Goal: Task Accomplishment & Management: Manage account settings

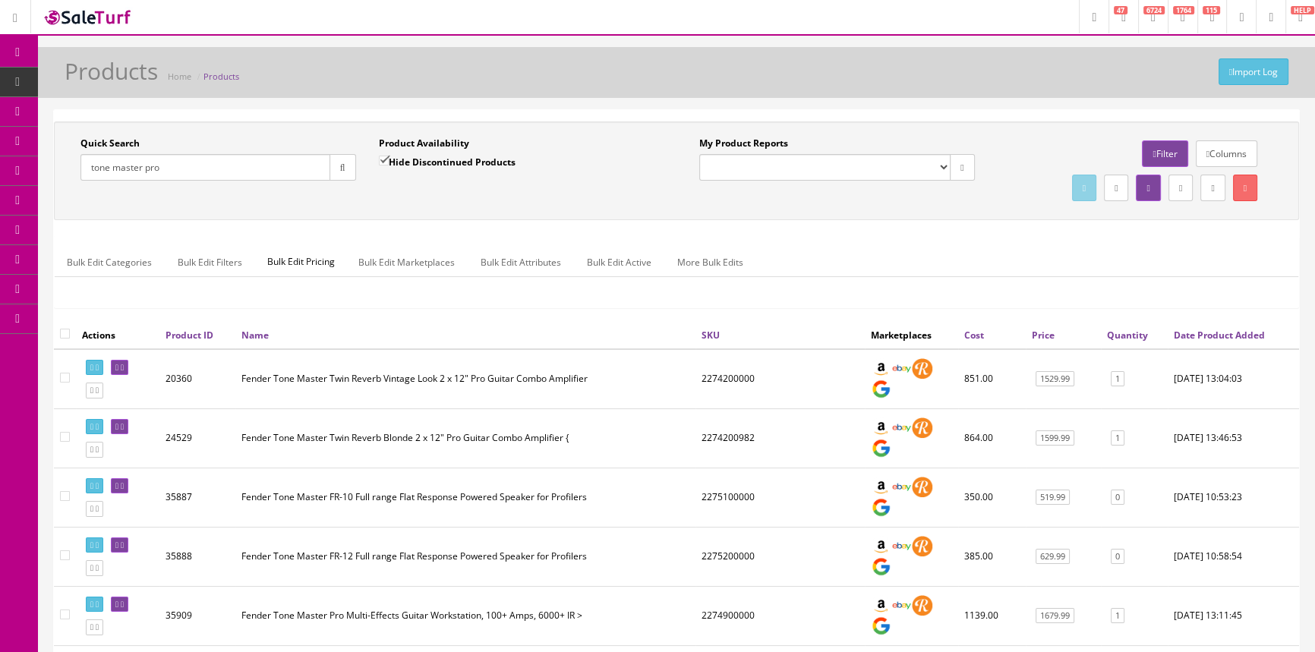
drag, startPoint x: 205, startPoint y: 178, endPoint x: 92, endPoint y: 186, distance: 113.4
click at [92, 186] on div "Quick Search tone master pro Date From" at bounding box center [218, 164] width 298 height 55
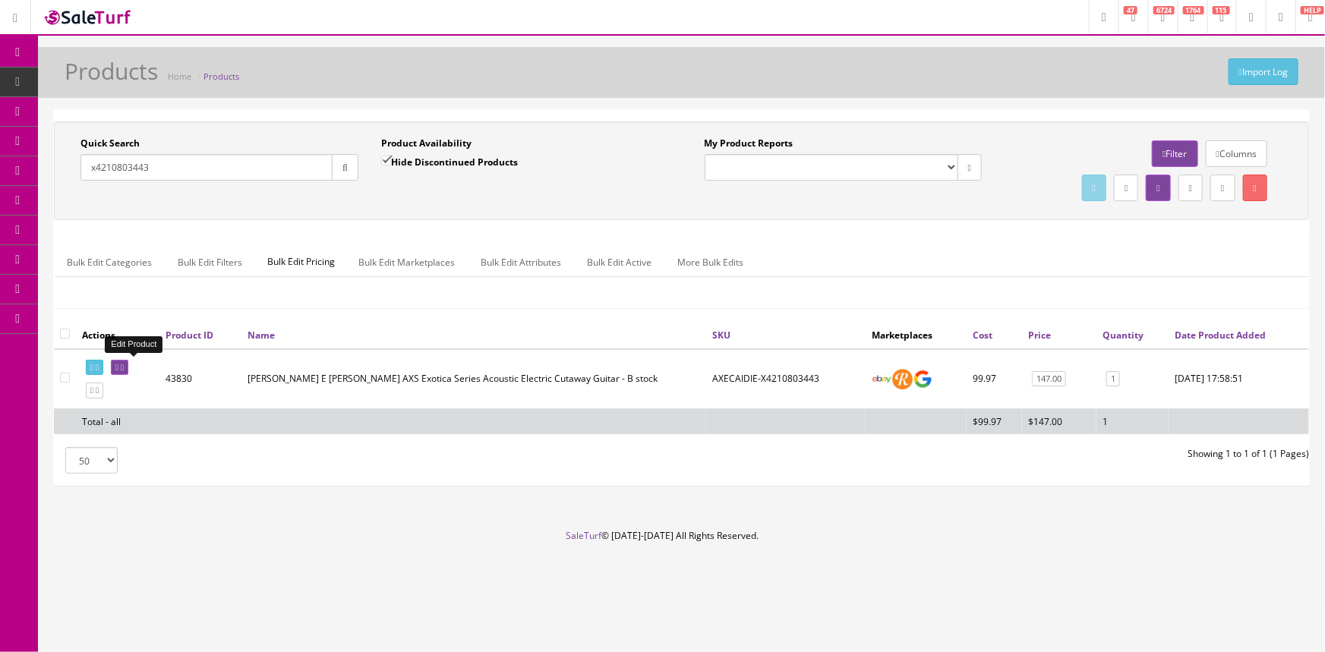
type input "x4210803443"
click at [118, 366] on icon at bounding box center [116, 368] width 3 height 8
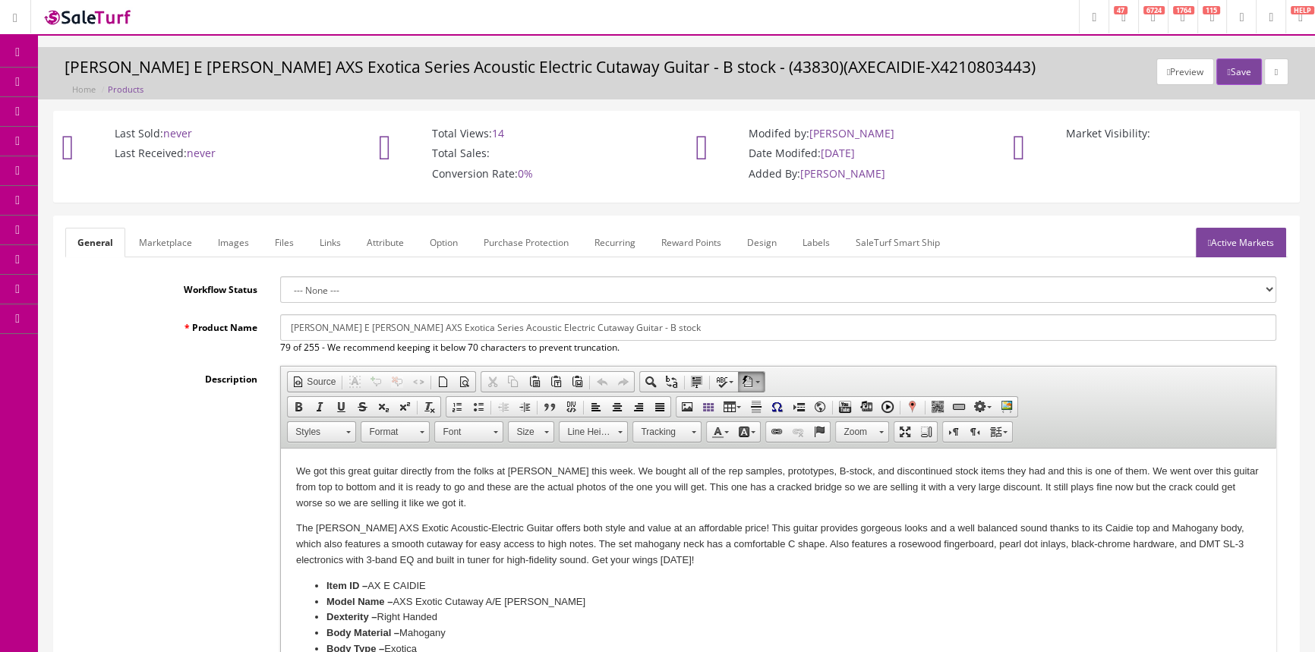
click at [823, 234] on link "Labels" at bounding box center [816, 243] width 52 height 30
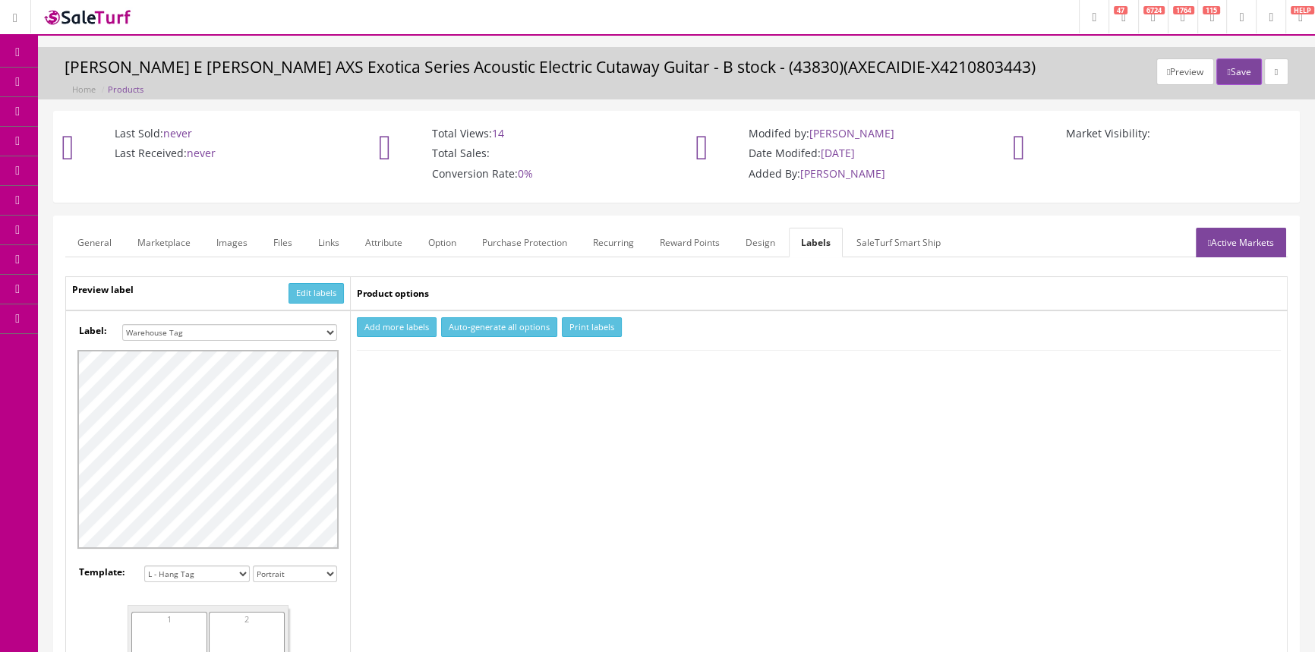
click at [324, 334] on select "Small Label 2 x 1 Label Shoe label 100 barcodes Dymo Label 2 X 1 Sticker Labels…" at bounding box center [229, 332] width 215 height 17
select select "16"
click at [122, 324] on select "Small Label 2 x 1 Label Shoe label 100 barcodes Dymo Label 2 X 1 Sticker Labels…" at bounding box center [229, 332] width 215 height 17
click at [399, 328] on button "Add more labels" at bounding box center [397, 327] width 80 height 21
type input "1"
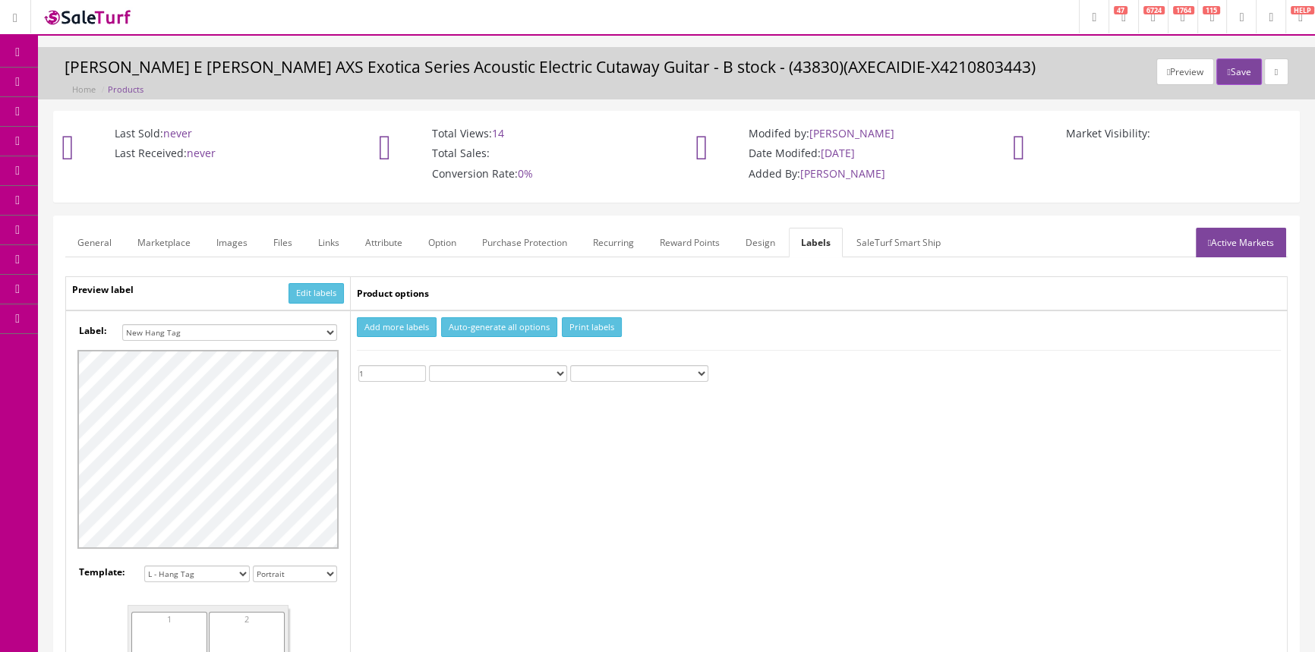
click at [418, 370] on input "1" at bounding box center [392, 373] width 68 height 17
click at [590, 327] on button "Print labels" at bounding box center [592, 327] width 60 height 21
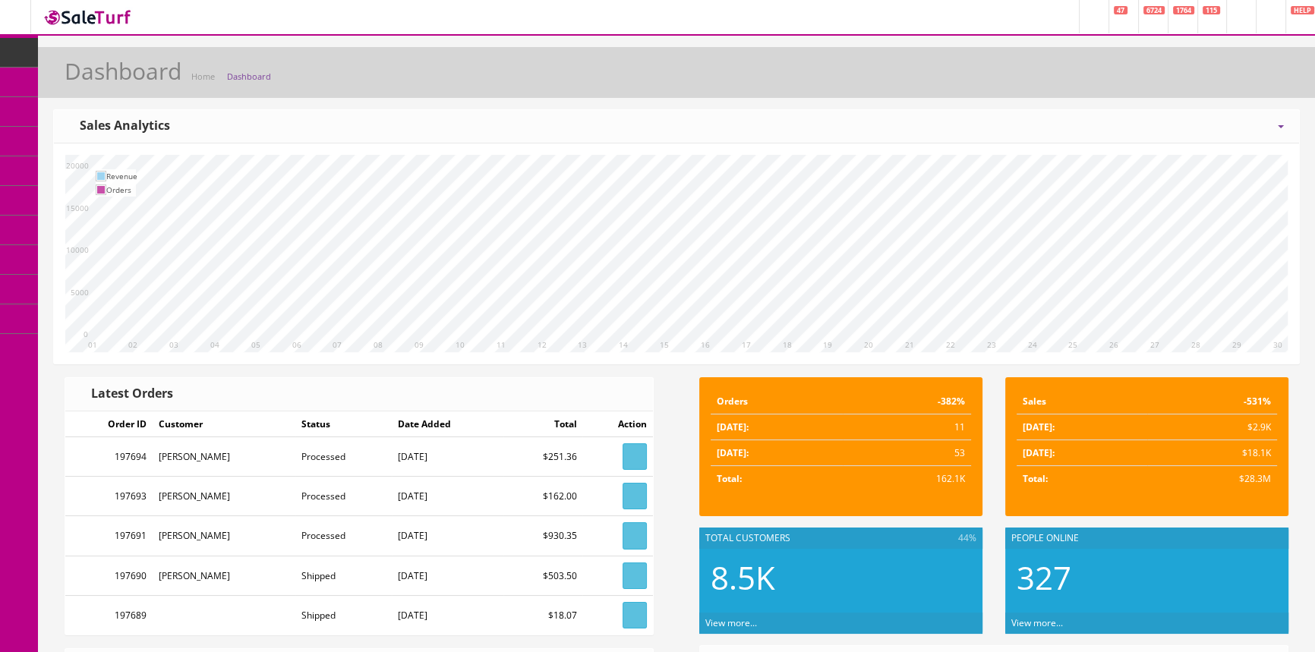
click at [101, 81] on span "Products" at bounding box center [108, 81] width 37 height 13
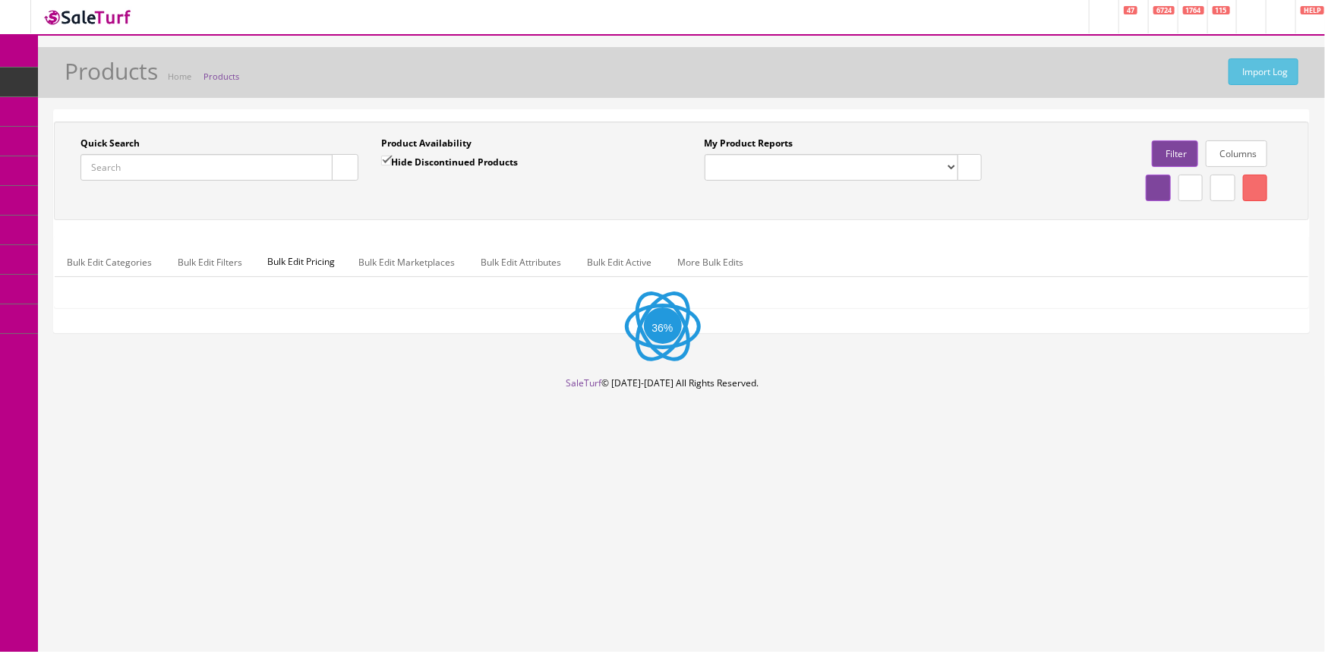
click at [196, 166] on input "Quick Search" at bounding box center [206, 167] width 252 height 27
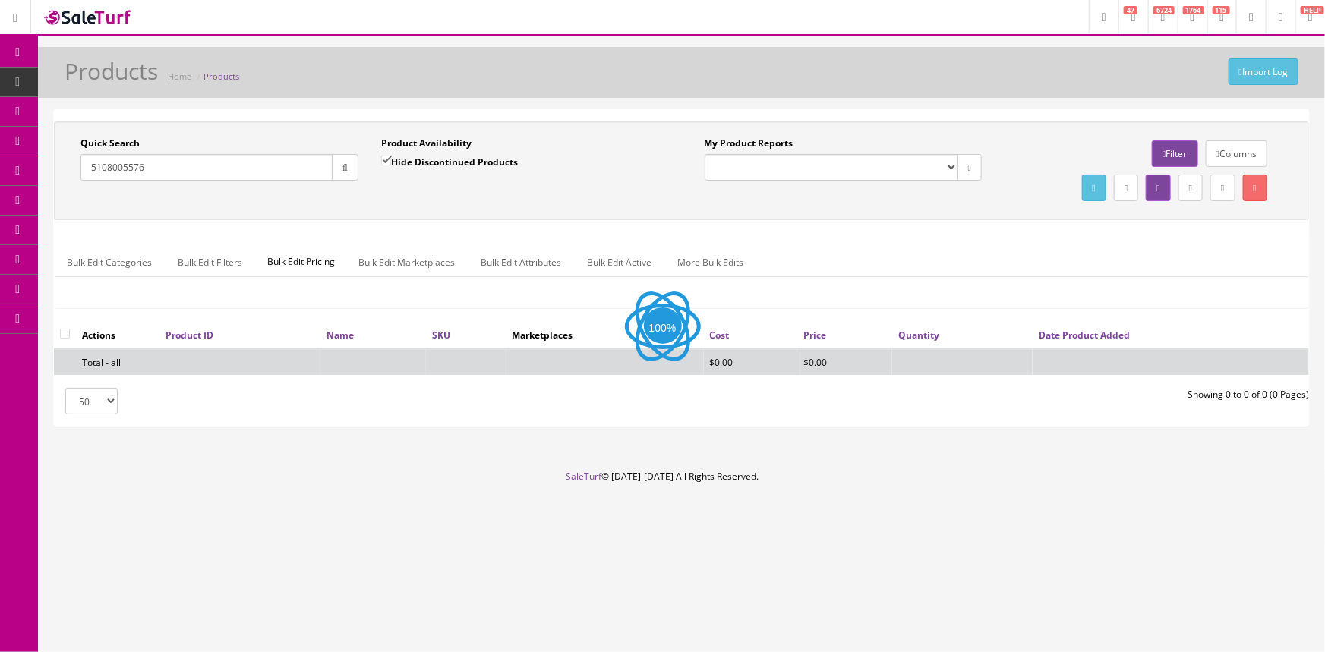
type input "5108005576"
click at [379, 170] on div "Product Availability Hide Discontinued Products Date To" at bounding box center [520, 164] width 301 height 55
click at [381, 166] on input "Hide Discontinued Products" at bounding box center [386, 161] width 10 height 10
checkbox input "false"
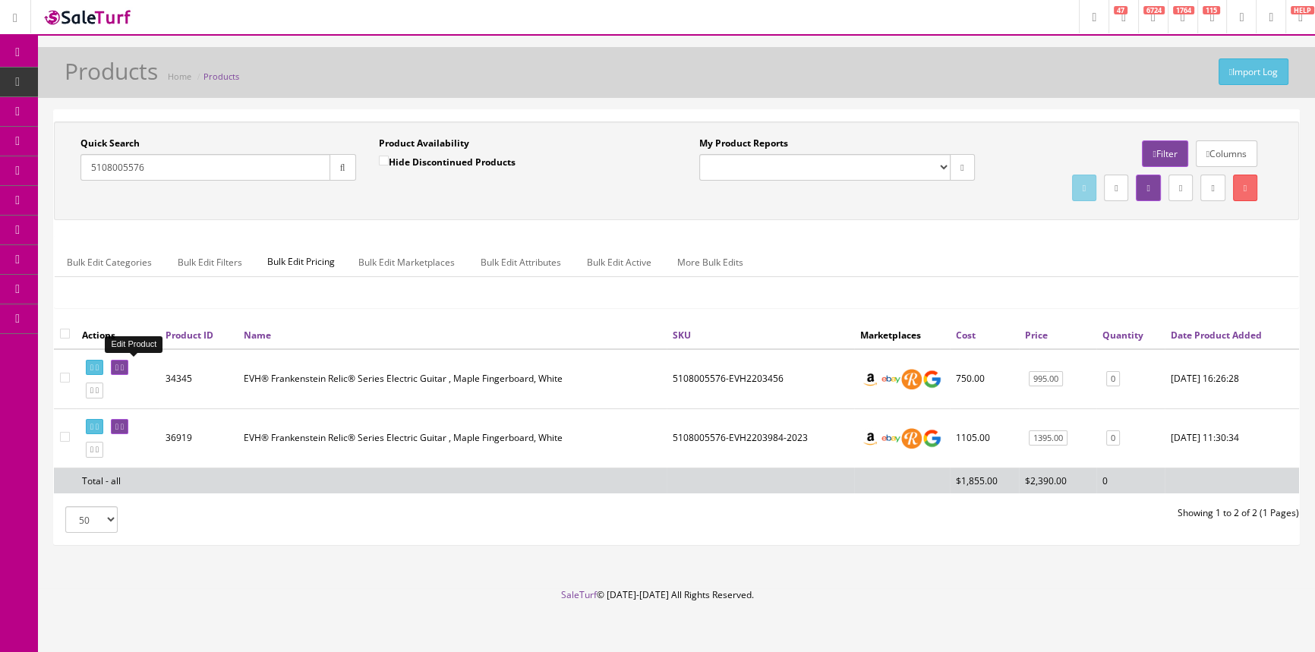
click at [124, 370] on icon at bounding box center [122, 368] width 3 height 8
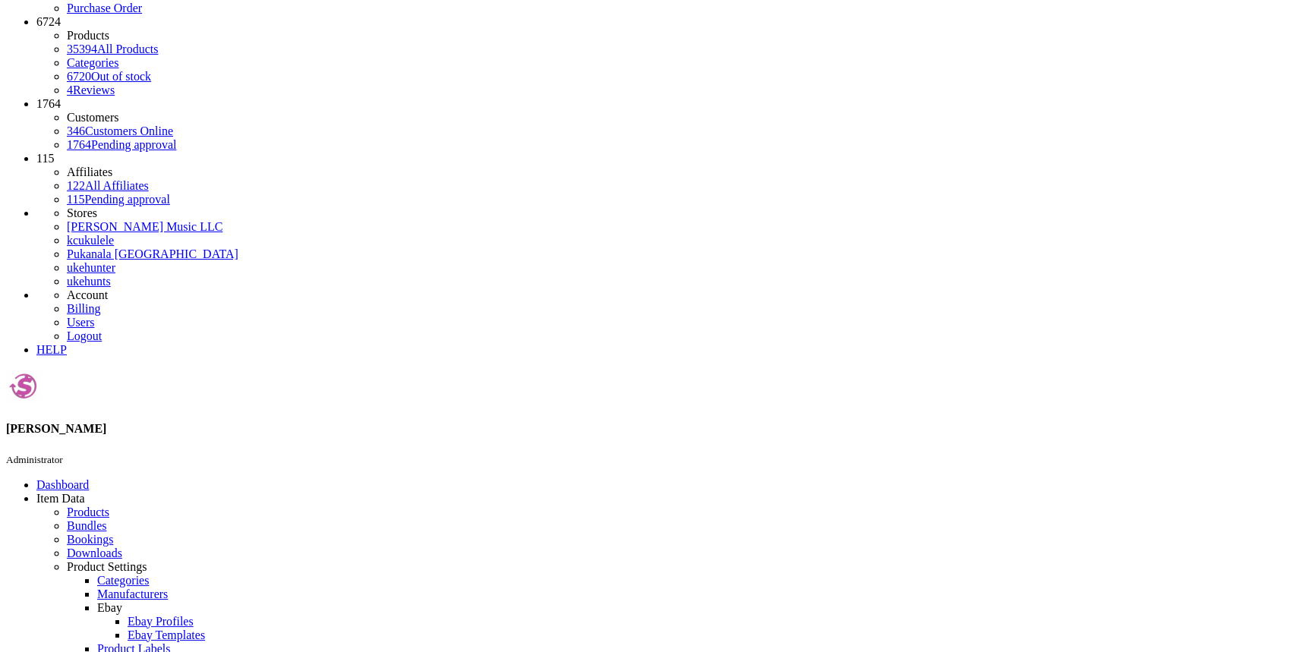
scroll to position [276, 0]
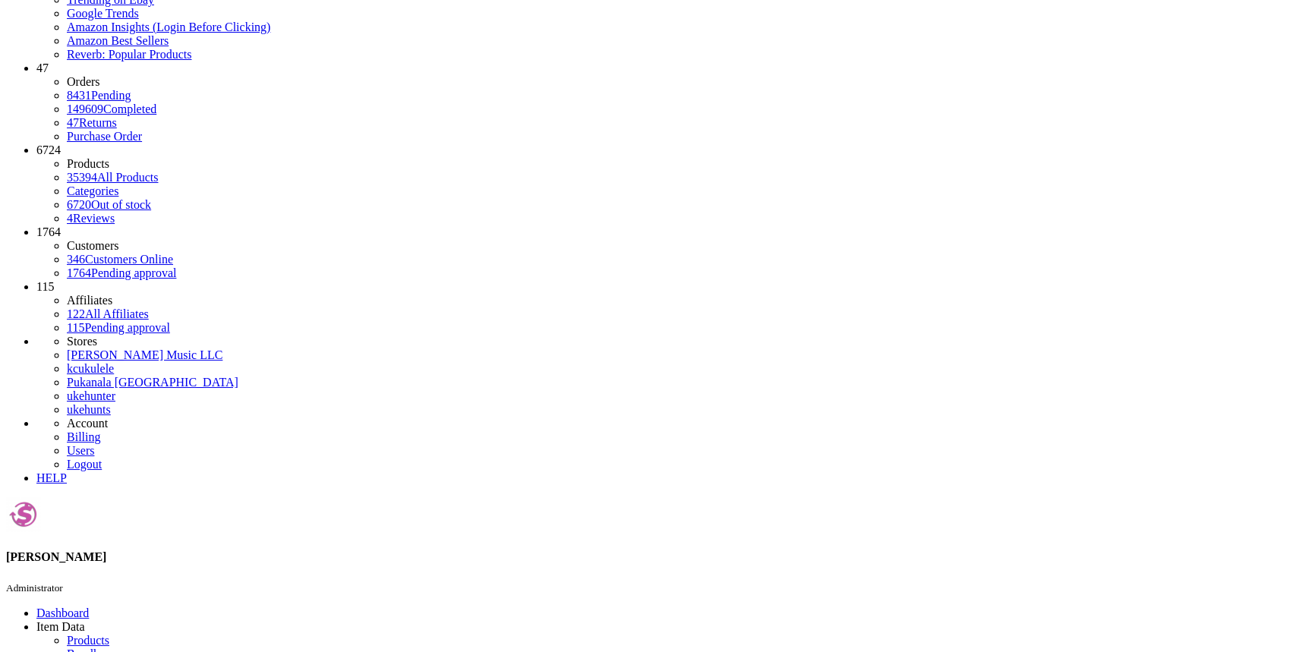
scroll to position [0, 0]
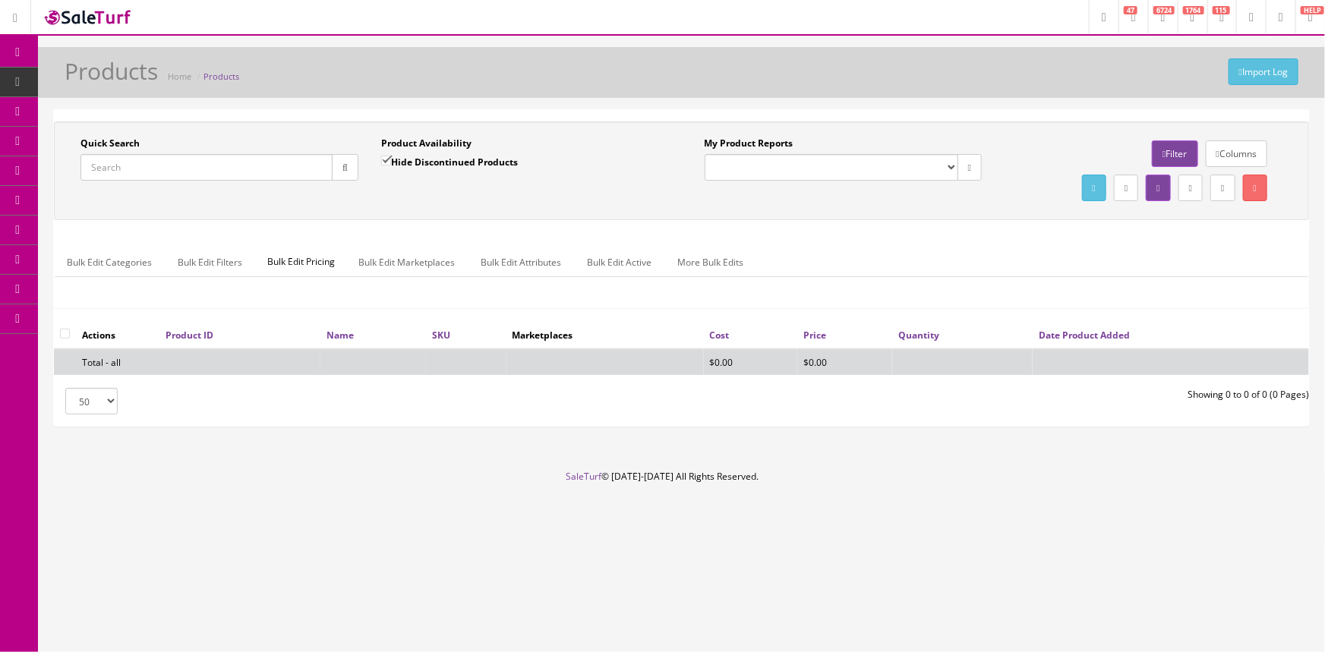
drag, startPoint x: 132, startPoint y: 172, endPoint x: 298, endPoint y: 210, distance: 170.0
click at [134, 172] on input "Quick Search" at bounding box center [206, 167] width 252 height 27
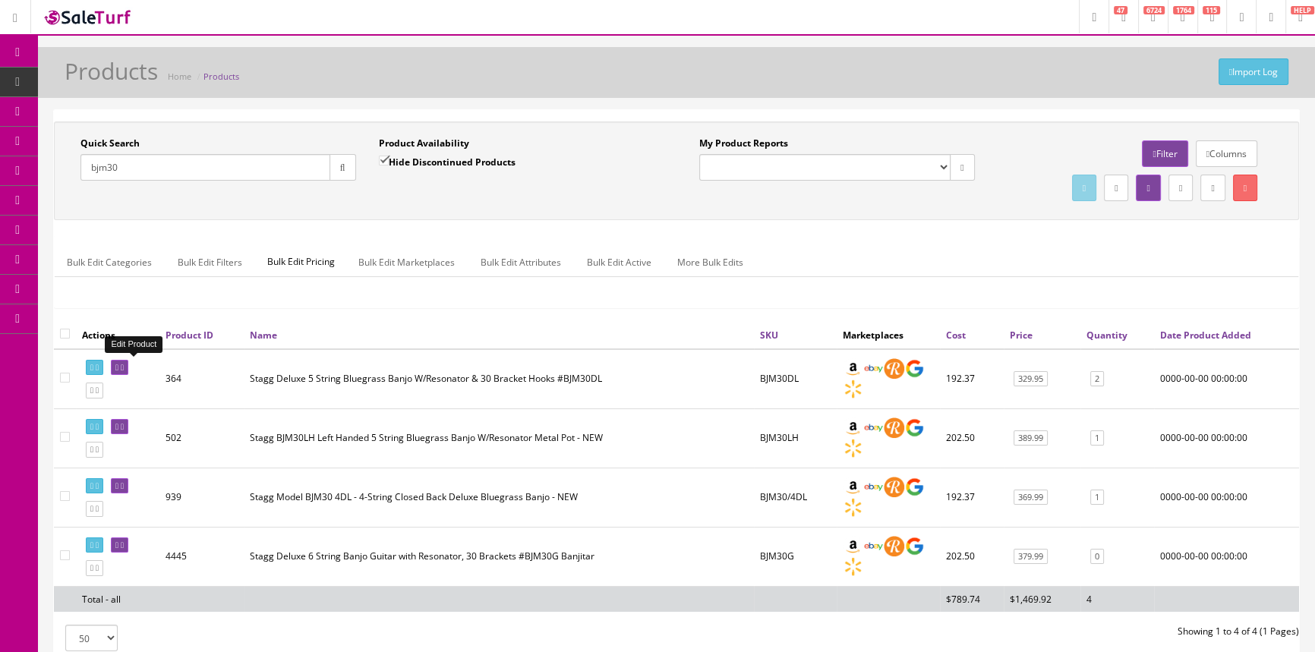
type input "bjm30"
click at [118, 367] on icon at bounding box center [116, 368] width 3 height 8
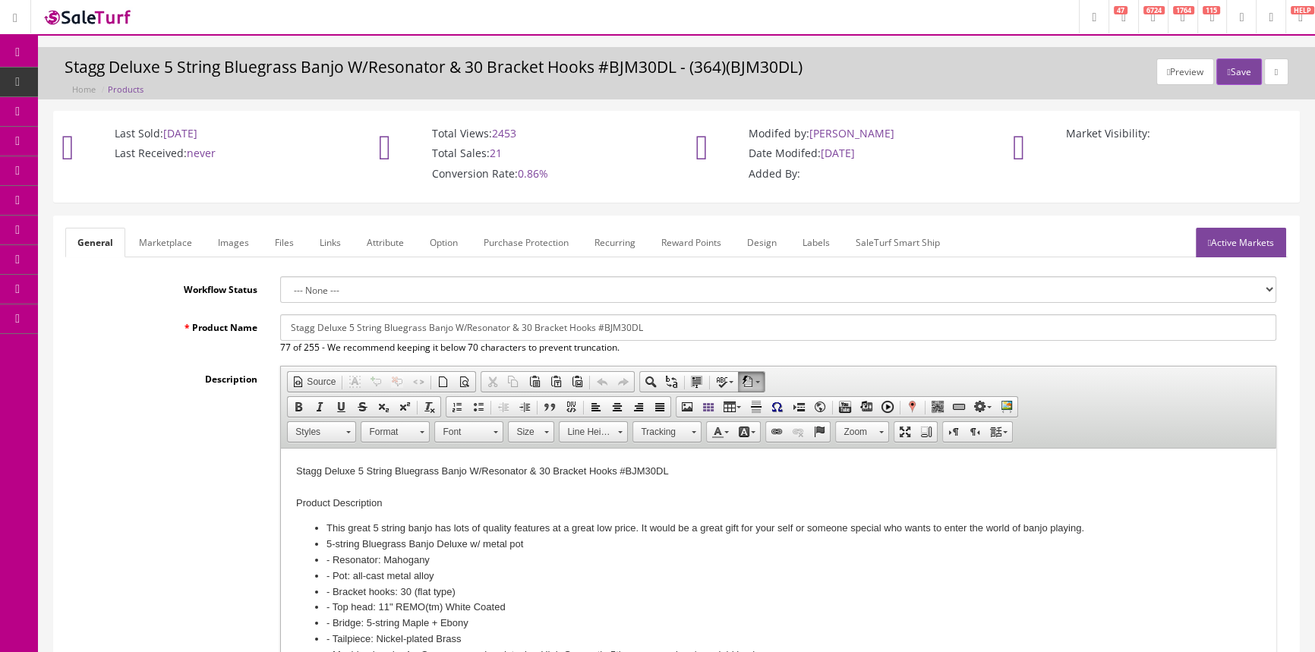
click at [812, 237] on link "Labels" at bounding box center [816, 243] width 52 height 30
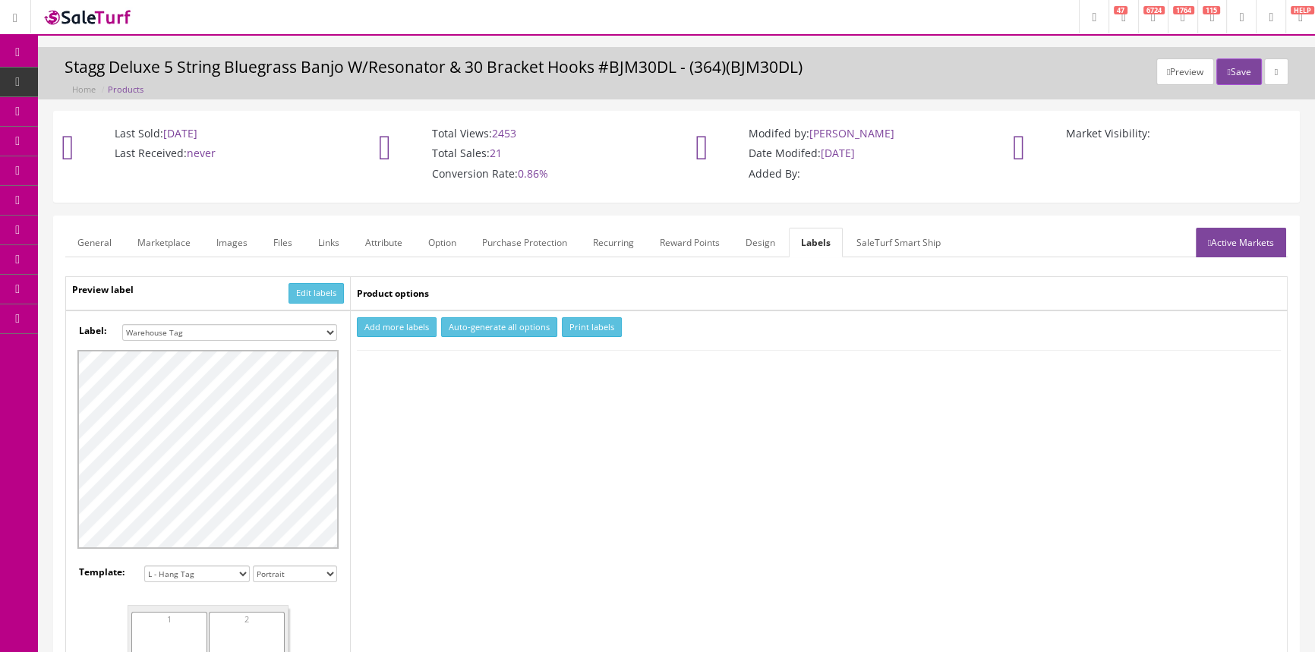
click at [284, 330] on select "Small Label 2 x 1 Label Shoe label 100 barcodes Dymo Label 2 X 1 Sticker Labels…" at bounding box center [229, 332] width 215 height 17
select select "16"
click at [122, 324] on select "Small Label 2 x 1 Label Shoe label 100 barcodes Dymo Label 2 X 1 Sticker Labels…" at bounding box center [229, 332] width 215 height 17
click at [410, 323] on button "Add more labels" at bounding box center [397, 327] width 80 height 21
type input "1"
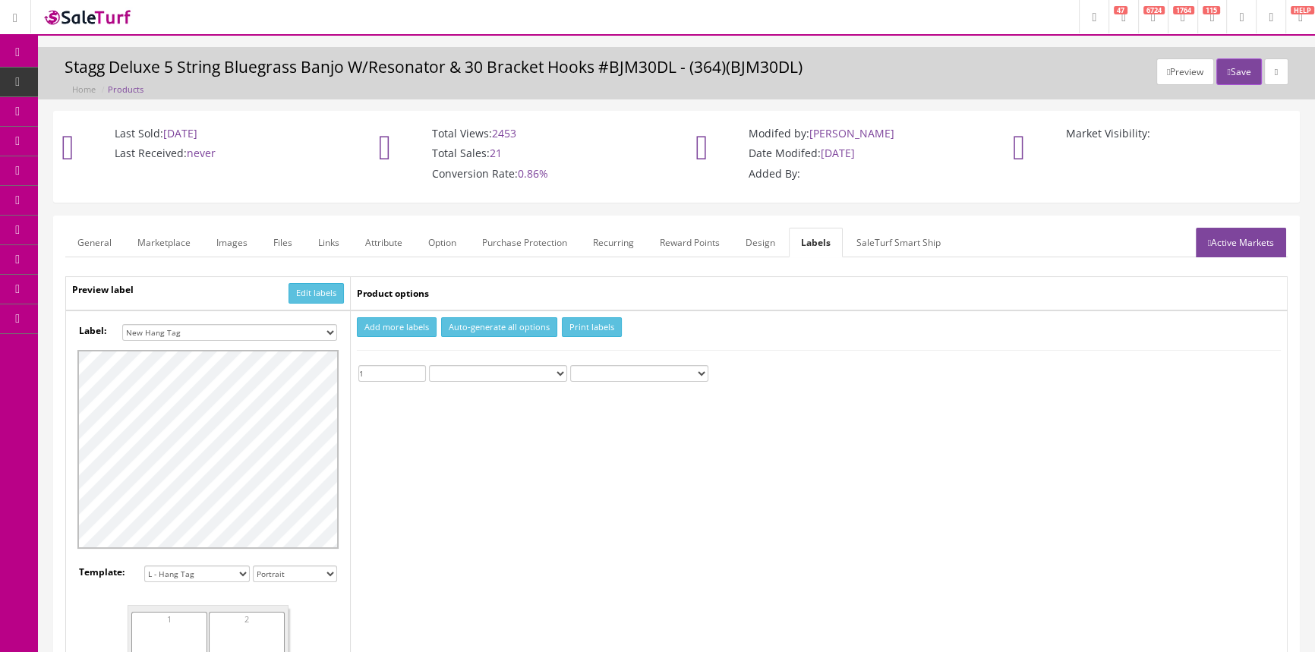
click at [421, 367] on input "1" at bounding box center [392, 373] width 68 height 17
click at [599, 326] on button "Print labels" at bounding box center [592, 327] width 60 height 21
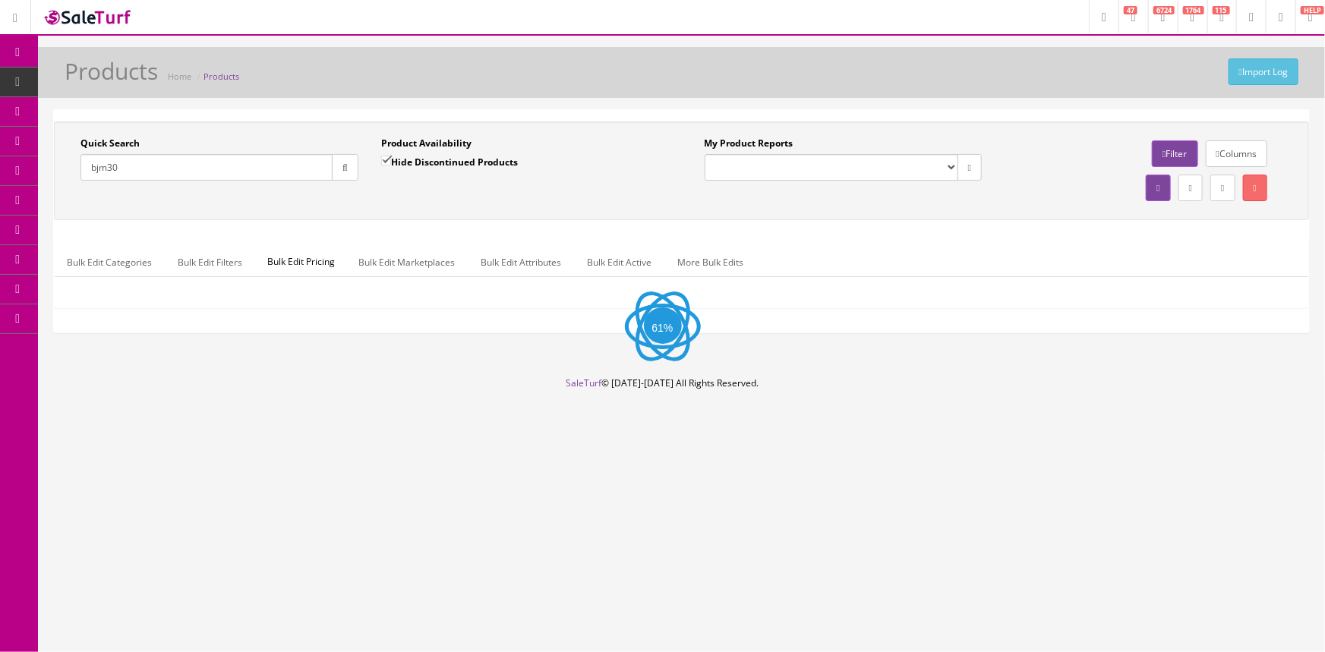
click at [162, 166] on input "bjm30" at bounding box center [206, 167] width 252 height 27
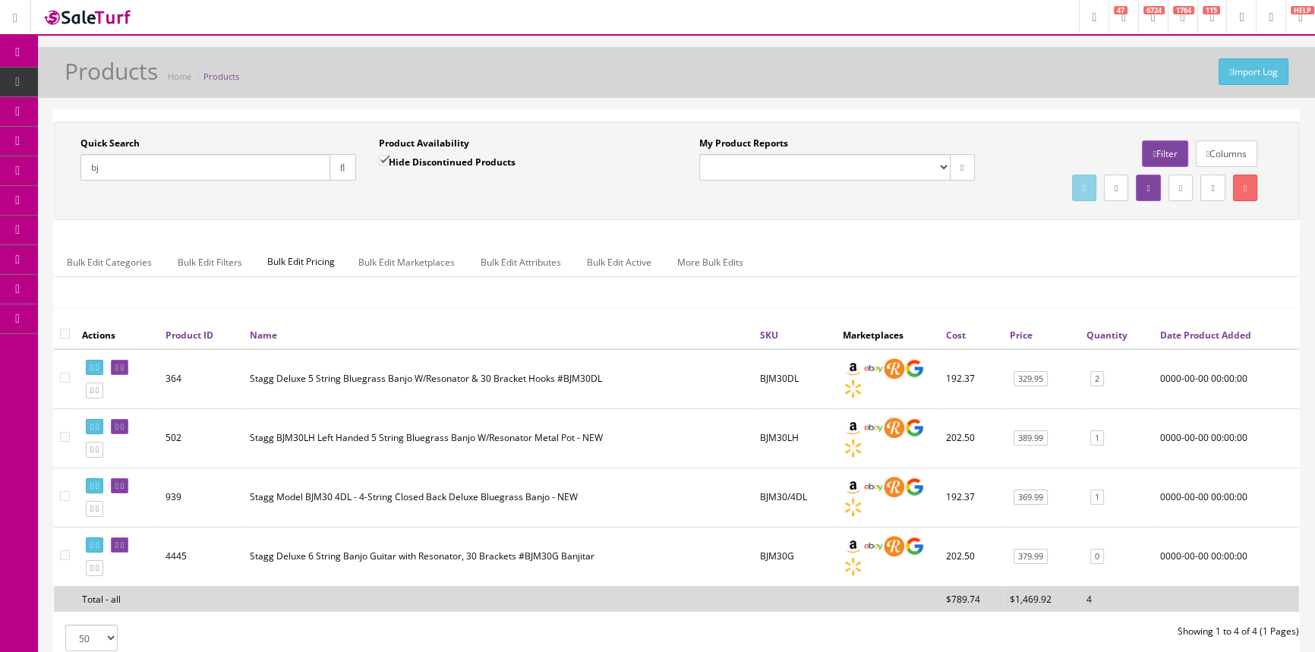
type input "b"
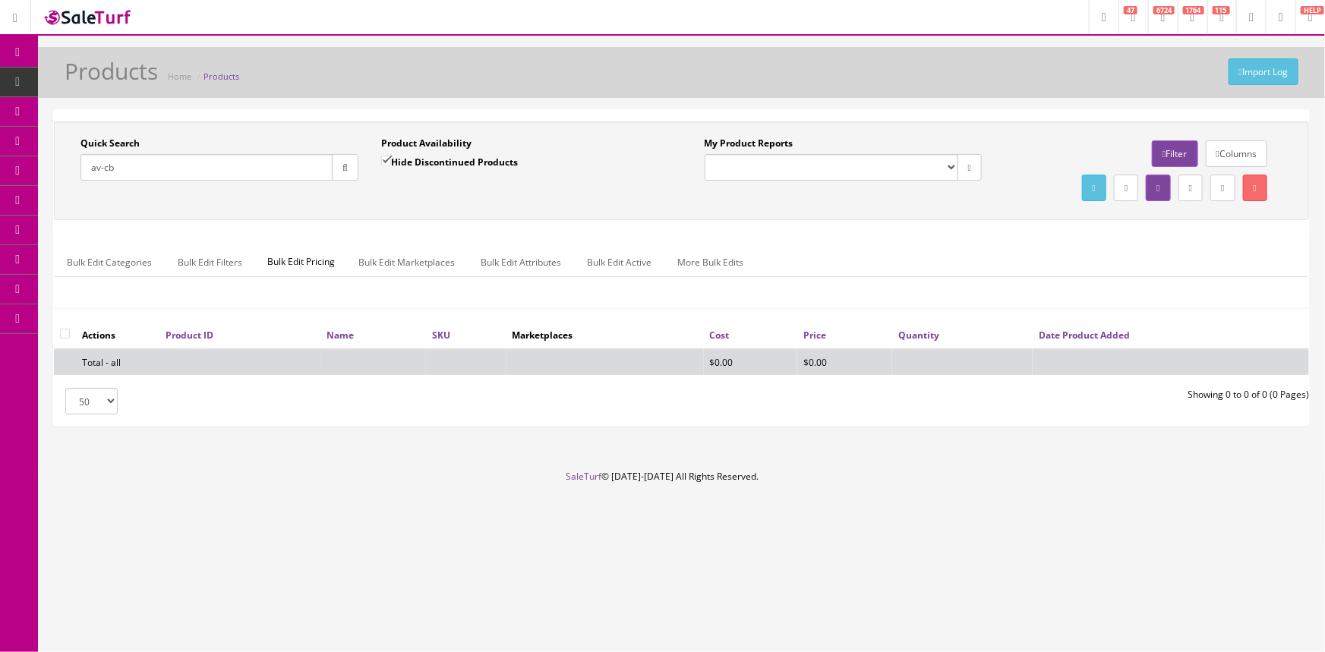
type input "av-cb"
click at [387, 165] on input "Hide Discontinued Products" at bounding box center [386, 161] width 10 height 10
checkbox input "false"
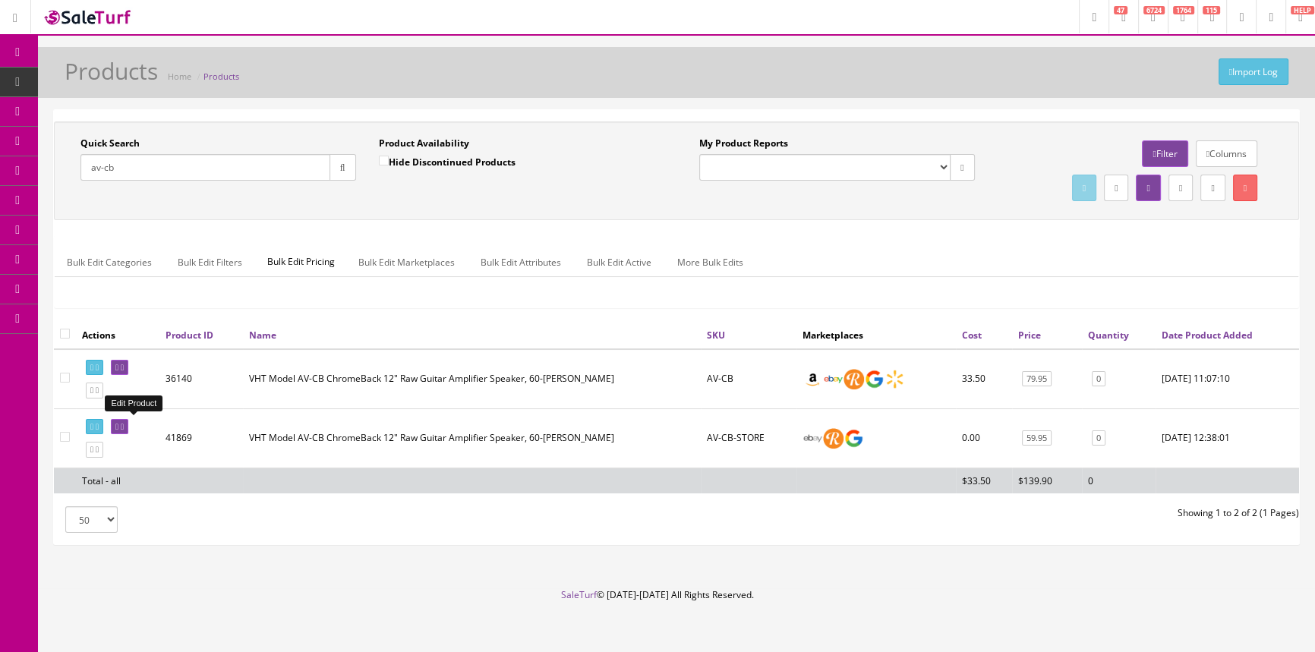
click at [124, 424] on icon at bounding box center [122, 427] width 3 height 8
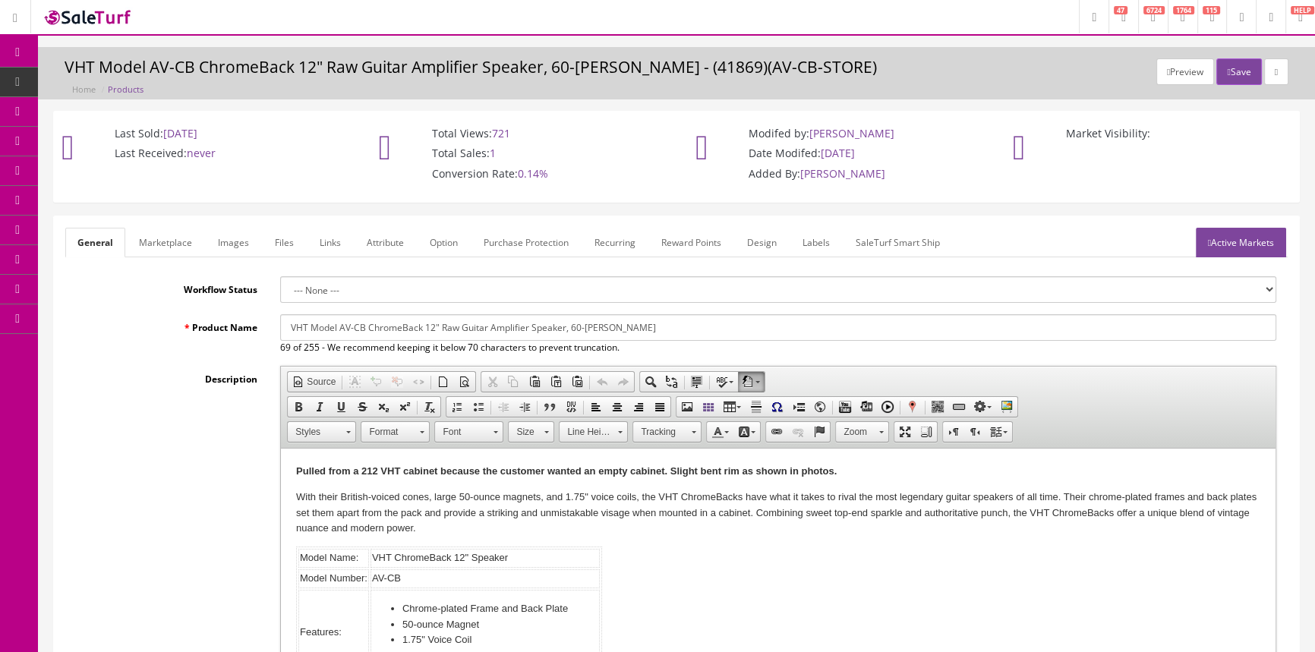
click at [215, 244] on link "Images" at bounding box center [233, 243] width 55 height 30
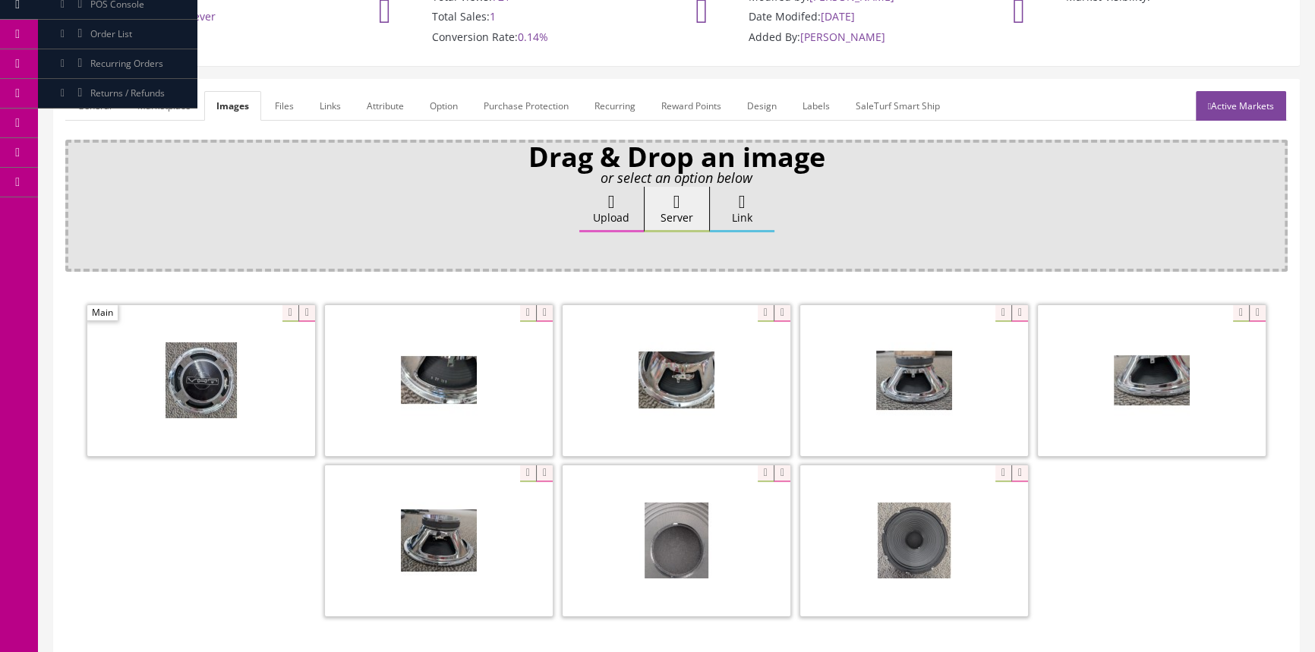
scroll to position [137, 0]
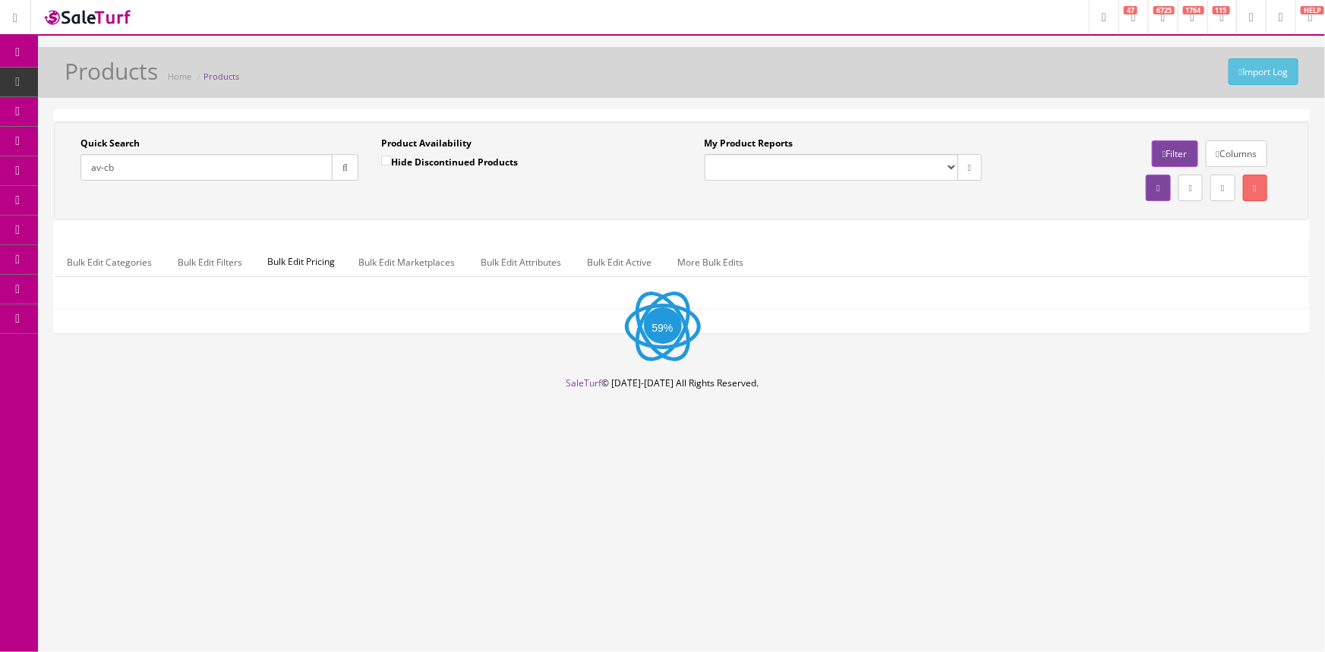
click at [163, 175] on input "av-cb" at bounding box center [206, 167] width 252 height 27
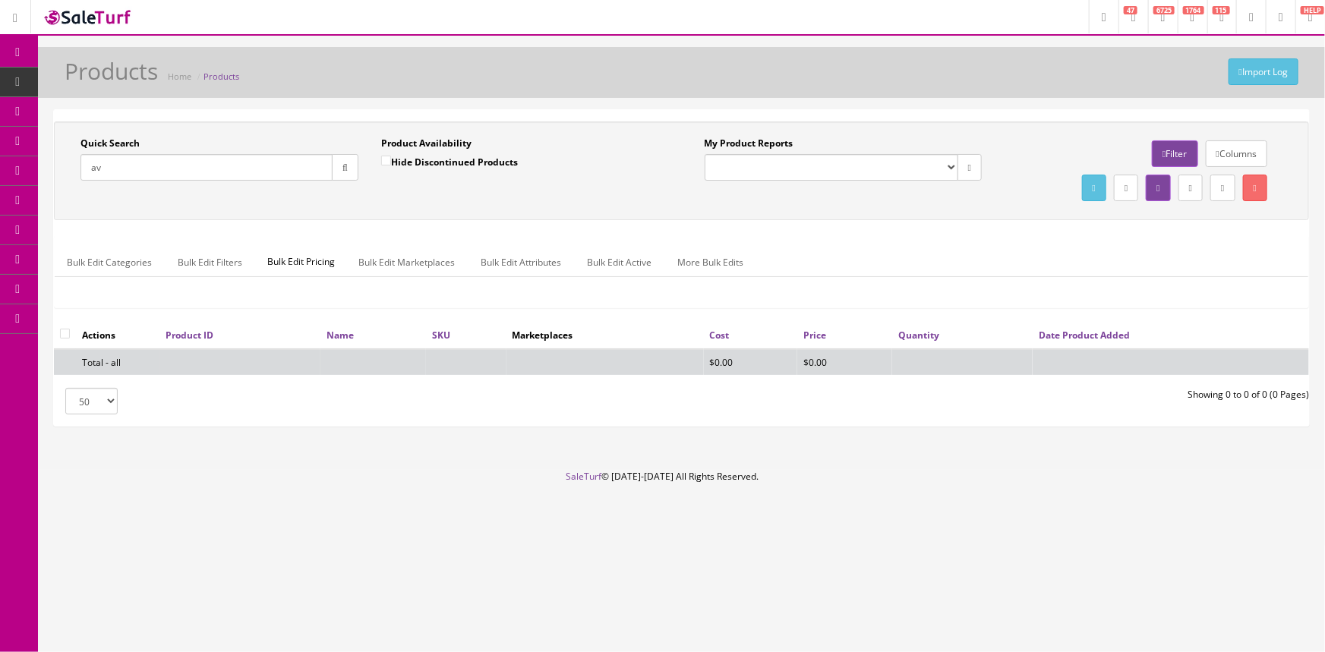
type input "a"
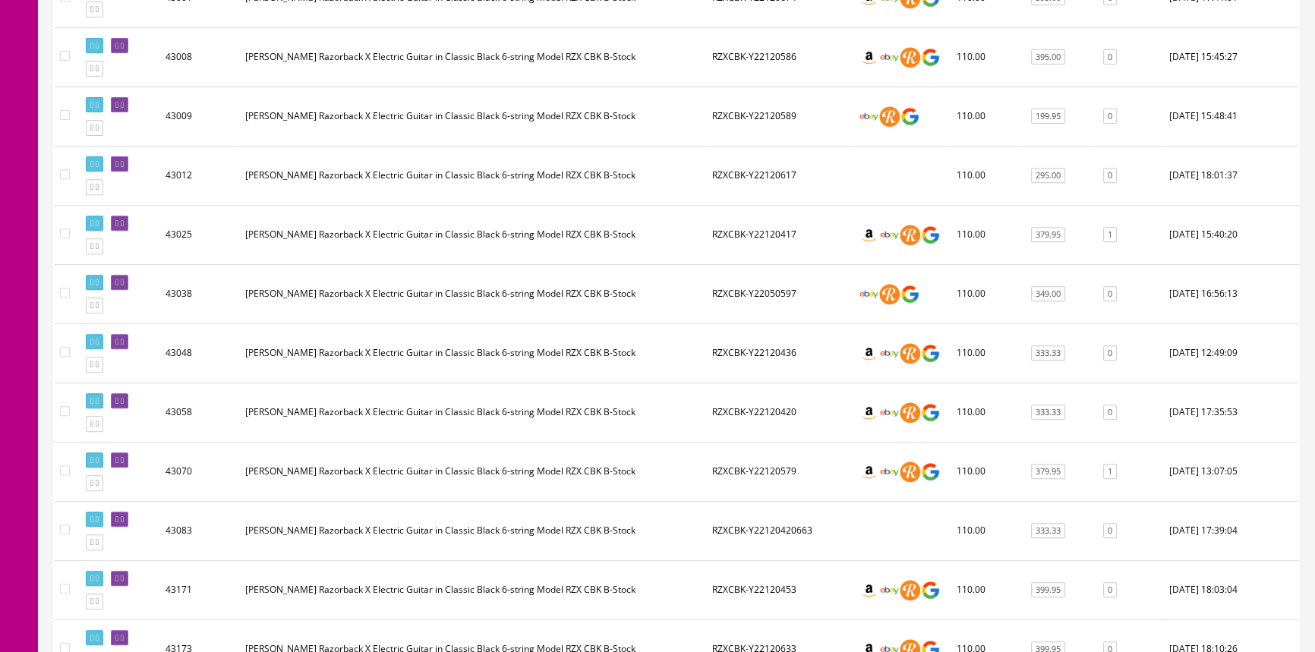
scroll to position [759, 0]
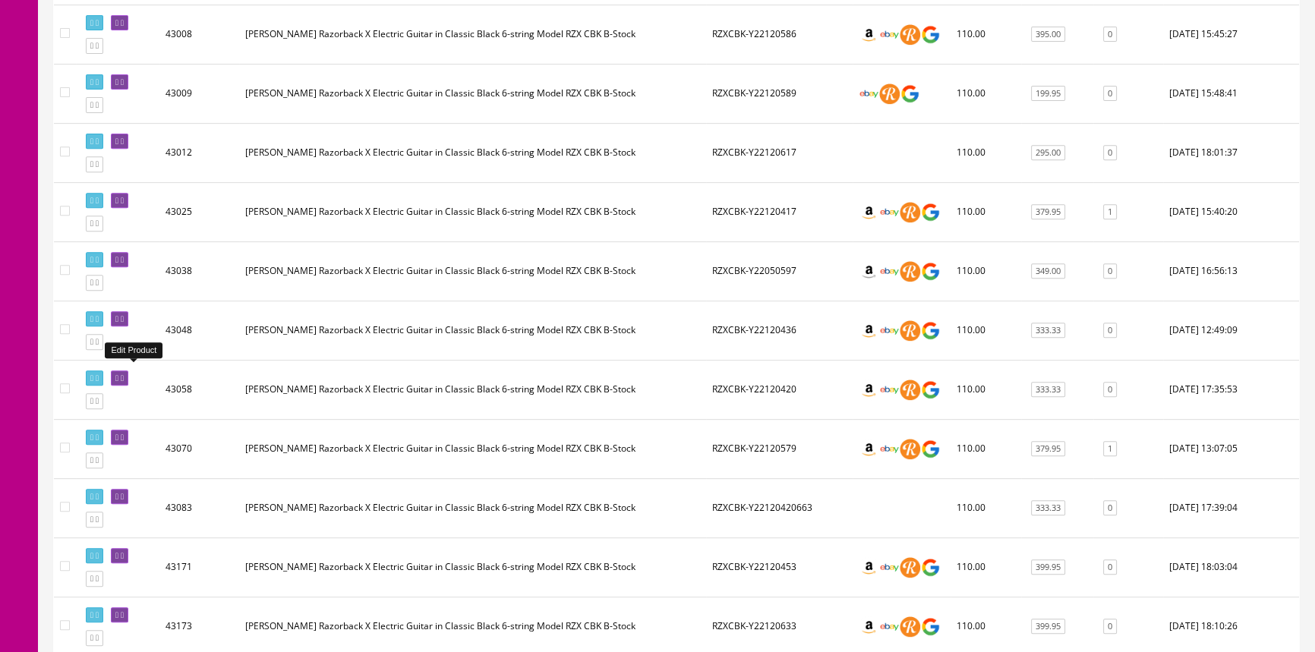
type input "rzxcbk"
click at [124, 374] on icon at bounding box center [122, 378] width 3 height 8
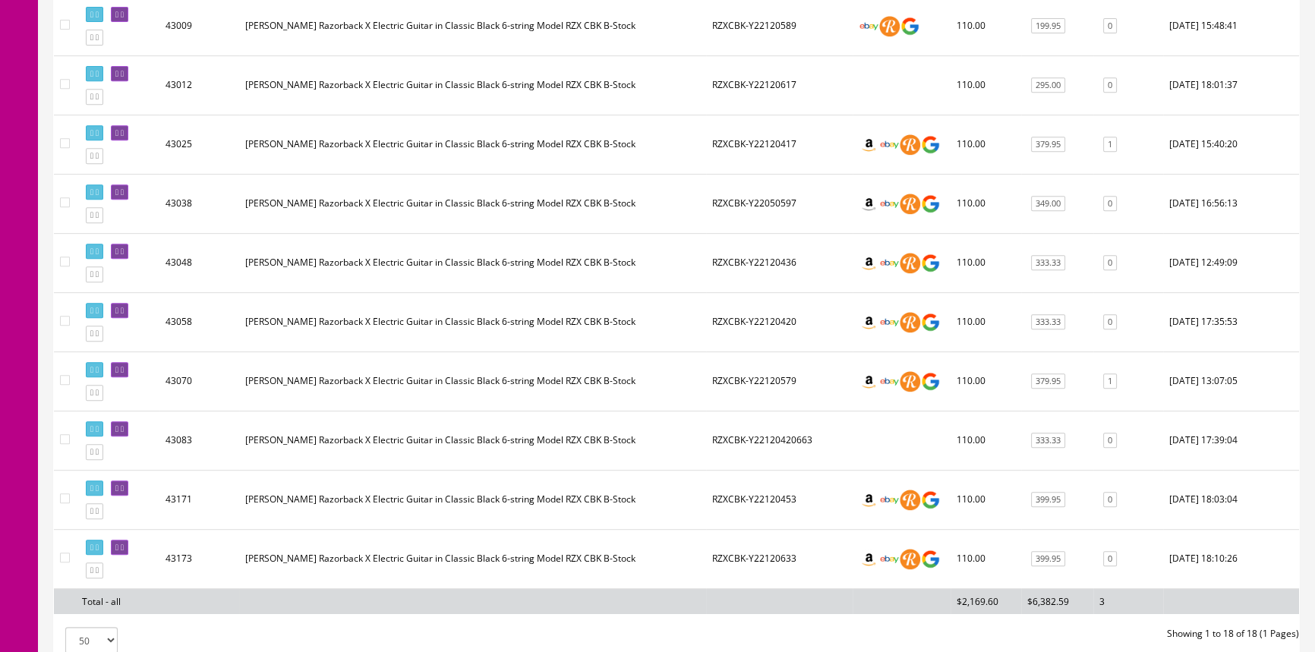
scroll to position [828, 0]
click at [118, 306] on icon at bounding box center [116, 310] width 3 height 8
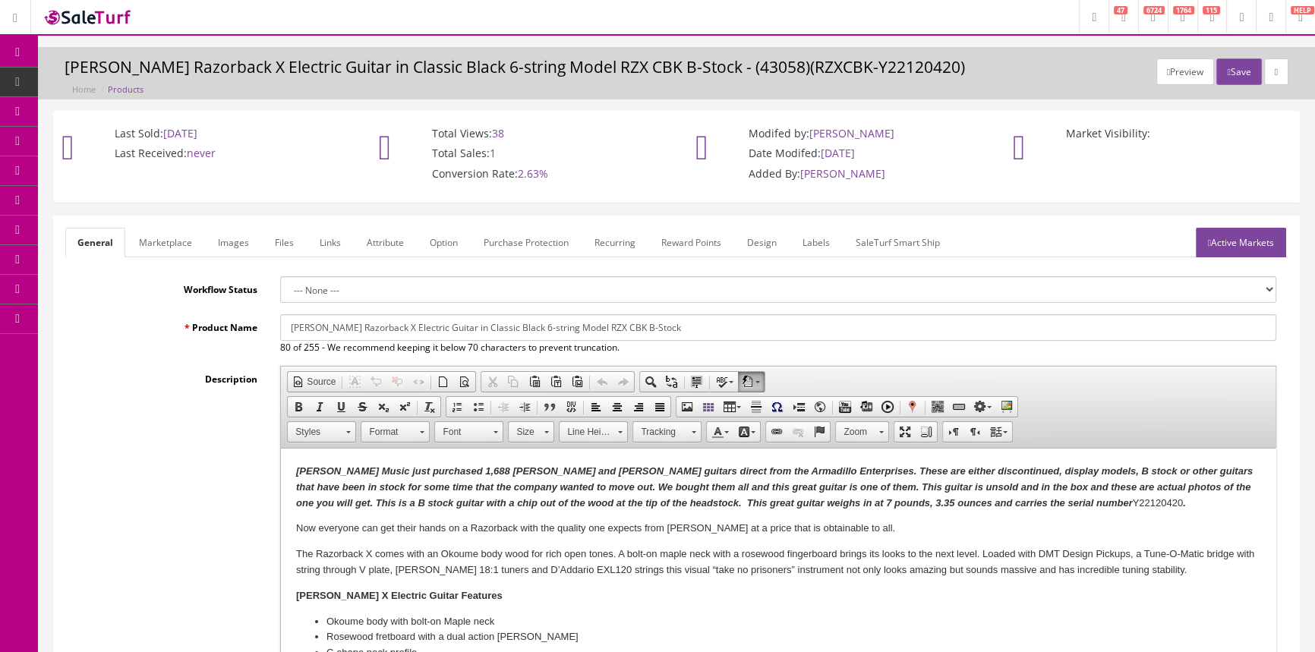
click at [236, 240] on link "Images" at bounding box center [233, 243] width 55 height 30
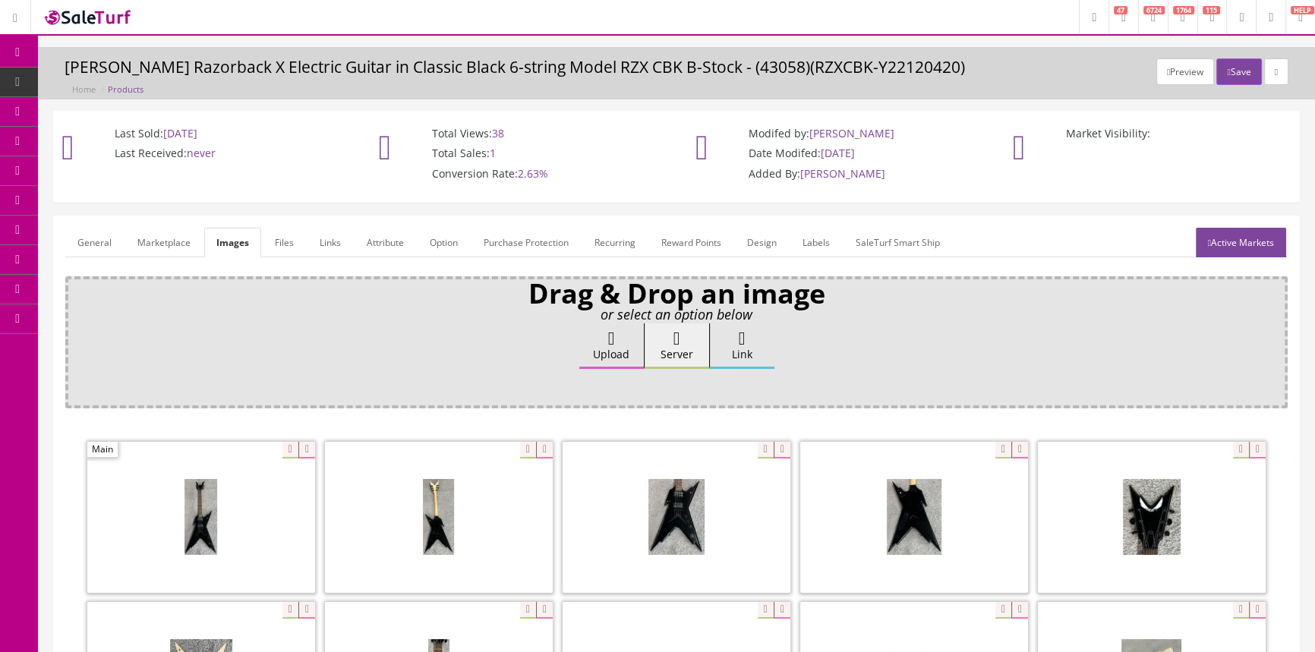
click at [106, 241] on link "General" at bounding box center [94, 243] width 58 height 30
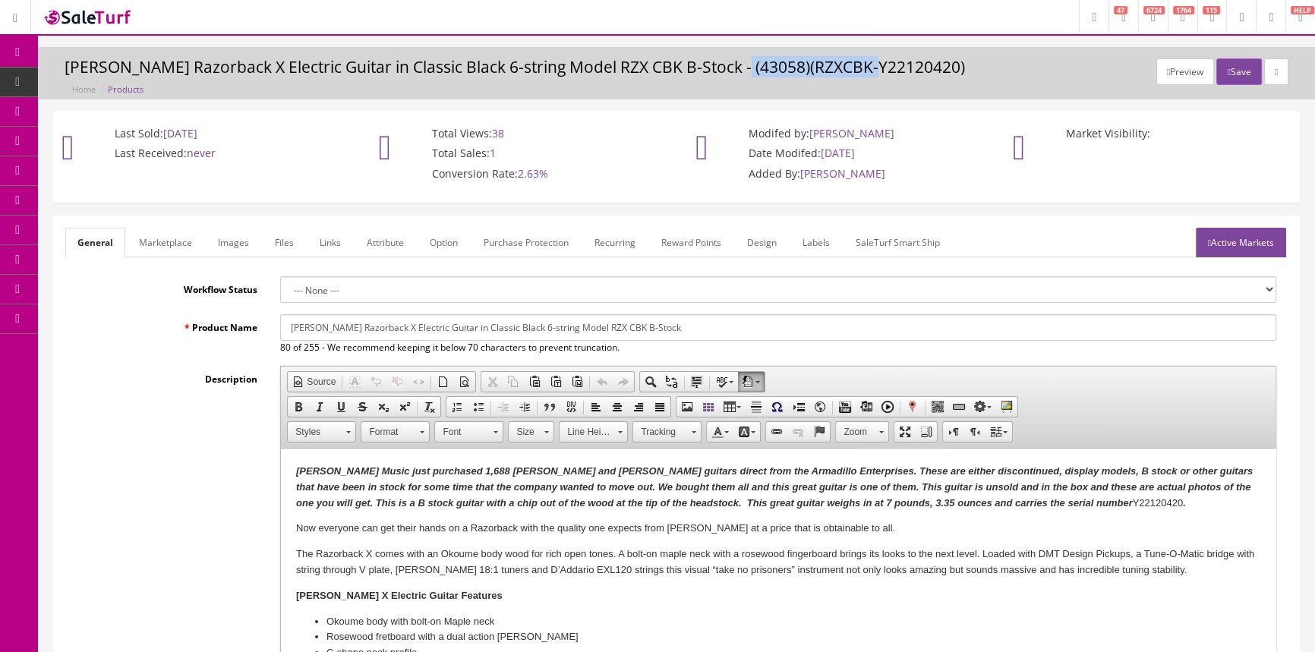
drag, startPoint x: 736, startPoint y: 66, endPoint x: 878, endPoint y: 71, distance: 141.3
click at [878, 71] on h3 "[PERSON_NAME] Razorback X Electric Guitar in Classic Black 6-string Model RZX C…" at bounding box center [677, 66] width 1224 height 17
copy h3 "RZXCBK-Y22120420"
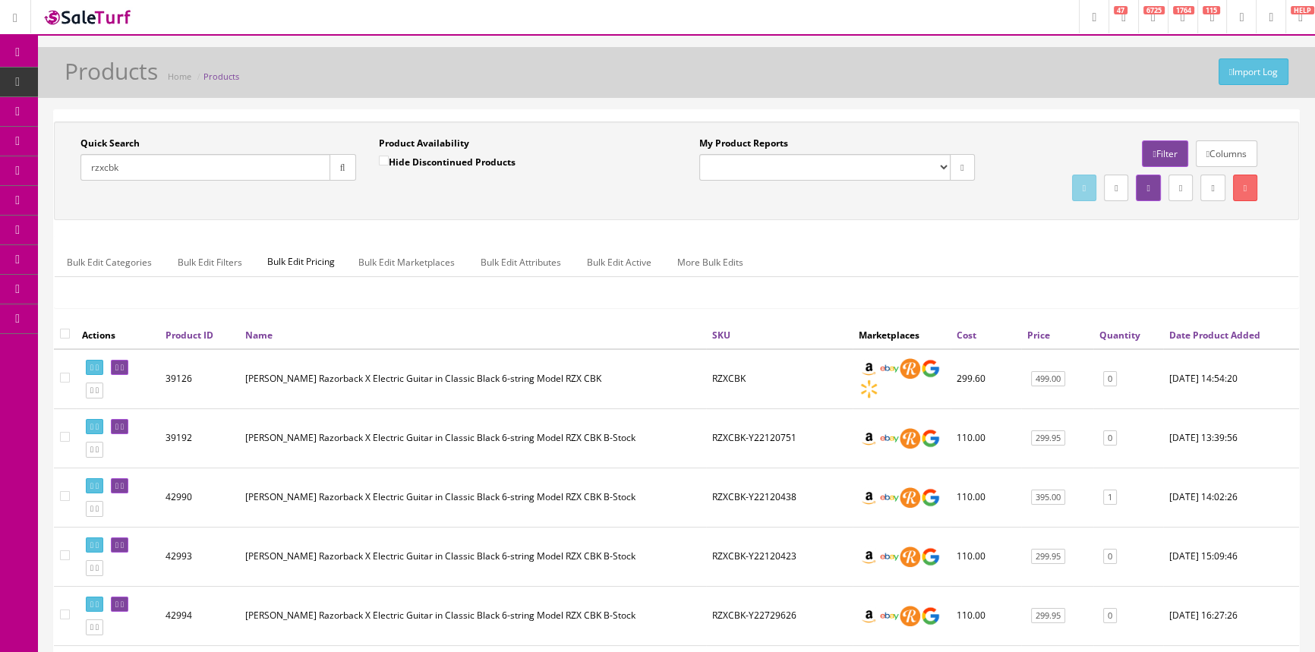
click at [1109, 333] on link "Quantity" at bounding box center [1119, 335] width 41 height 13
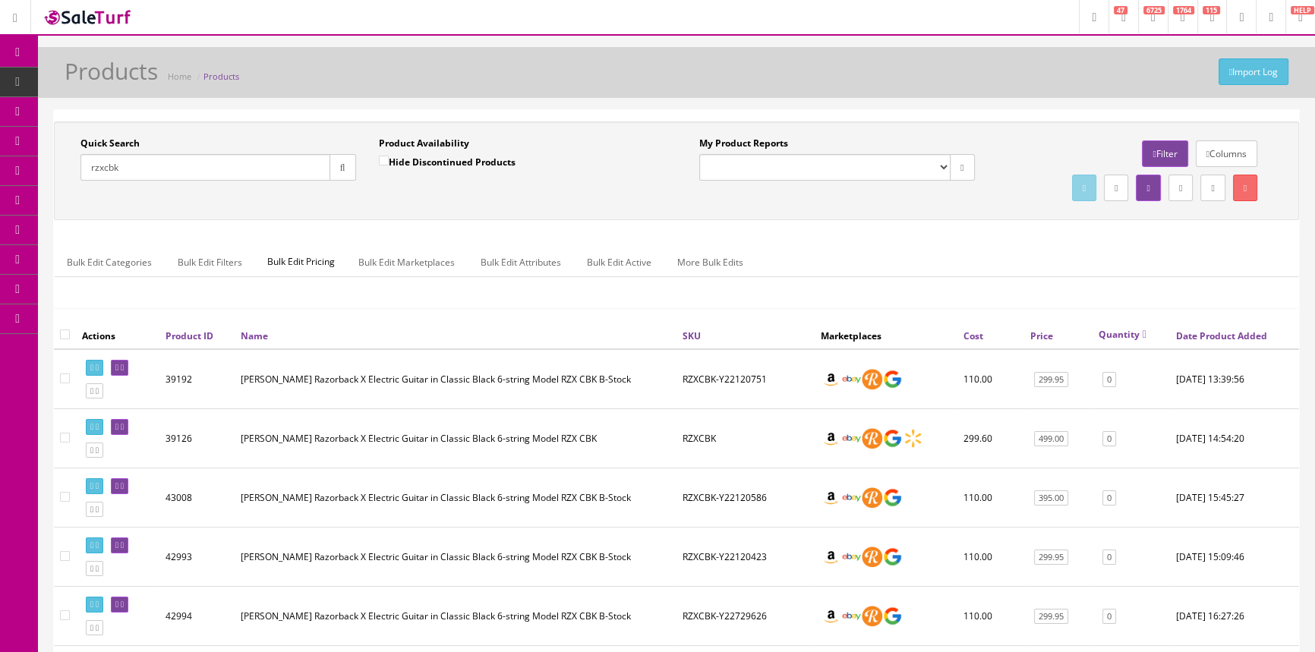
click at [1109, 333] on link "Quantity" at bounding box center [1123, 334] width 48 height 13
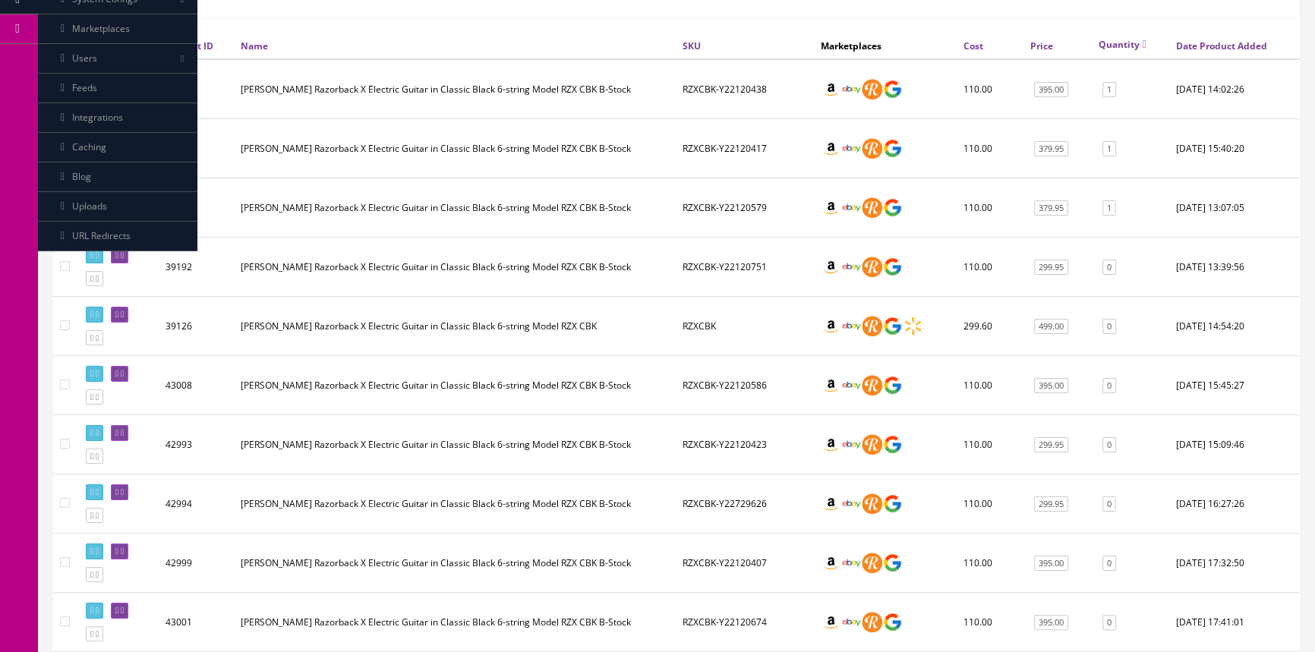
scroll to position [276, 0]
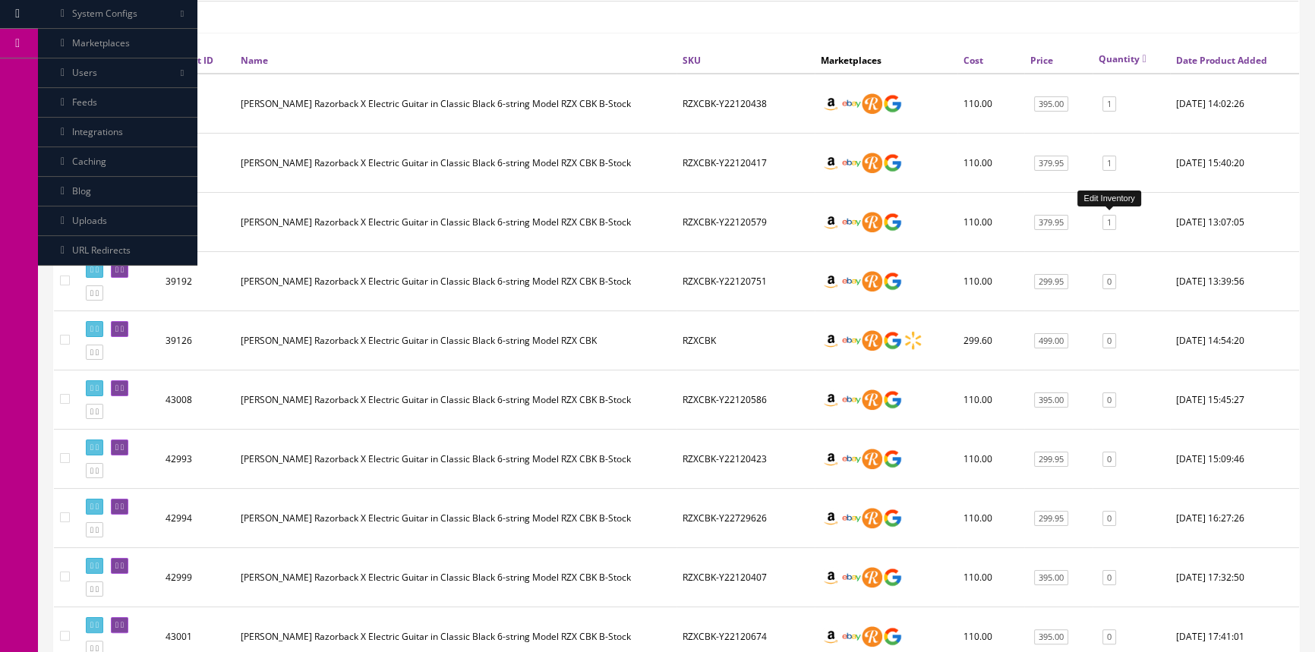
click at [1106, 217] on link "1" at bounding box center [1109, 223] width 14 height 16
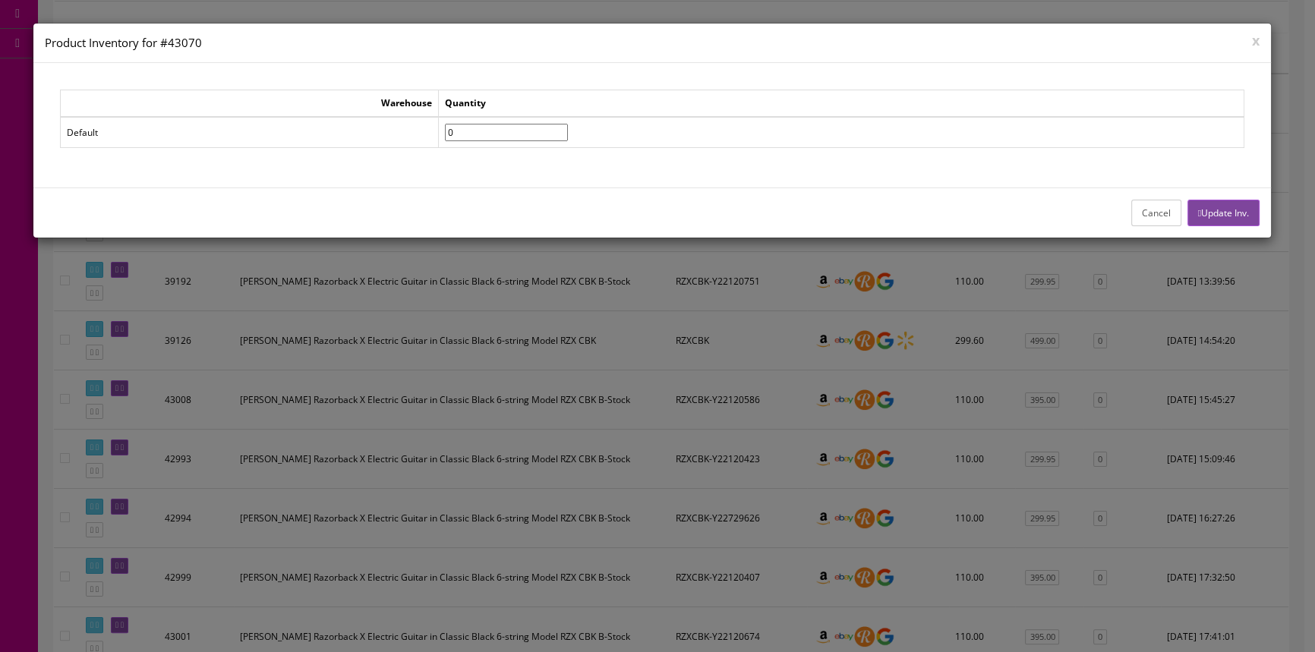
type input"] "0"
click at [568, 134] on input"] "0" at bounding box center [506, 132] width 123 height 17
click at [1243, 207] on button "Update Inv." at bounding box center [1223, 213] width 72 height 27
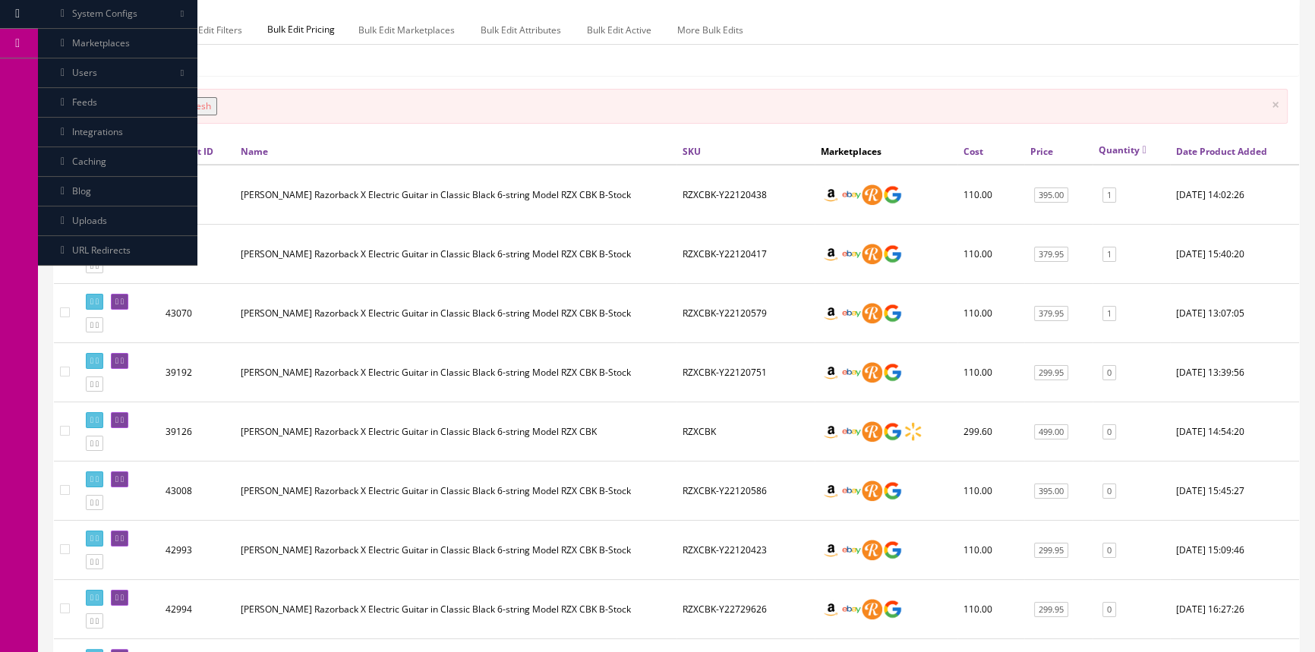
click at [217, 105] on button "Refresh" at bounding box center [194, 106] width 45 height 18
